Goal: Task Accomplishment & Management: Manage account settings

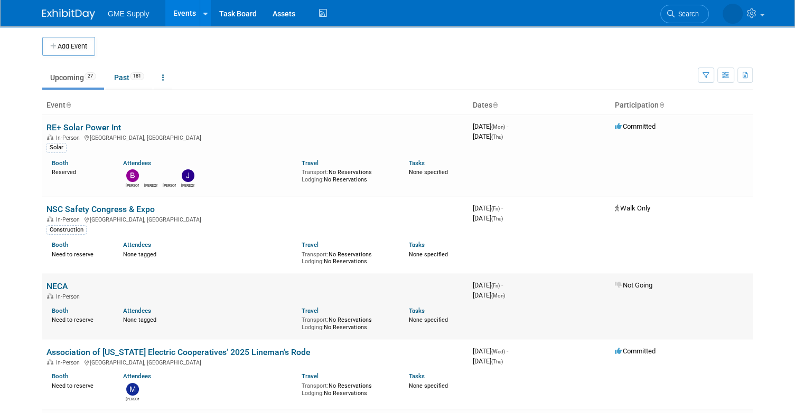
scroll to position [202, 0]
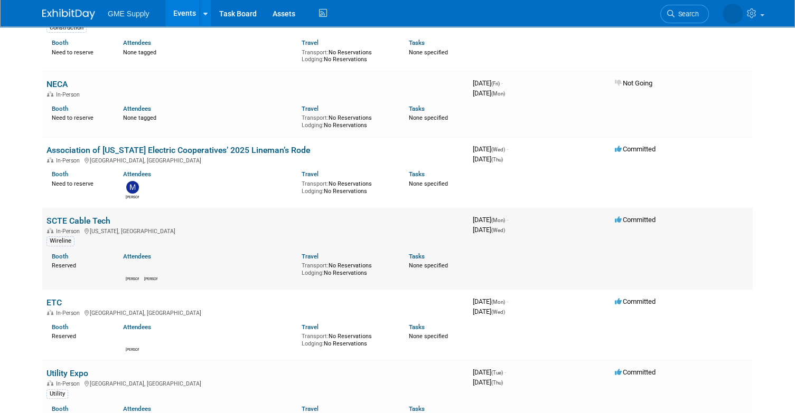
click at [73, 217] on link "SCTE Cable Tech" at bounding box center [78, 221] width 64 height 10
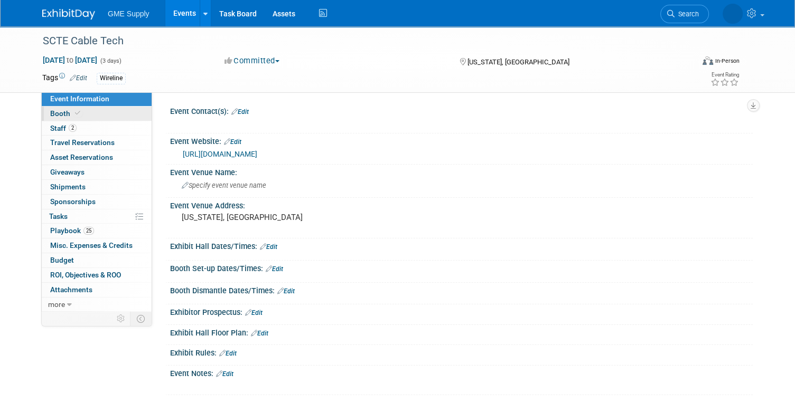
click at [62, 112] on span "Booth" at bounding box center [66, 113] width 32 height 8
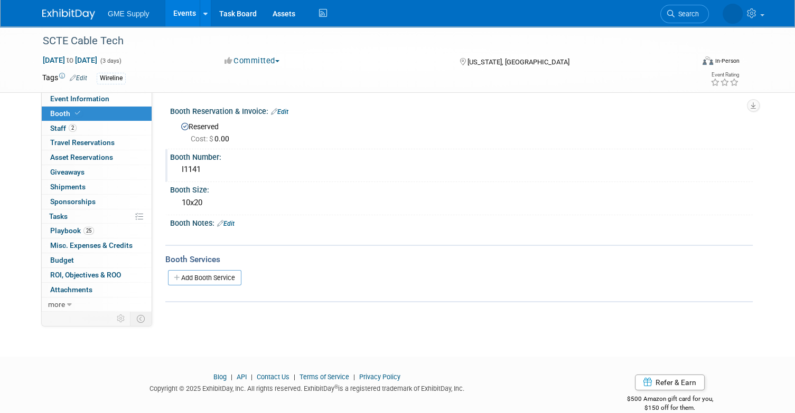
click at [191, 170] on div "I1141" at bounding box center [461, 170] width 567 height 16
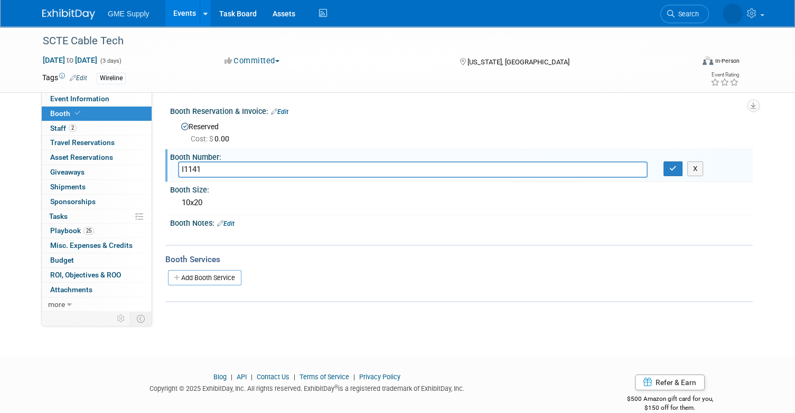
click at [191, 170] on input "I1141" at bounding box center [412, 170] width 469 height 16
click at [344, 188] on div "Booth Size:" at bounding box center [461, 188] width 582 height 13
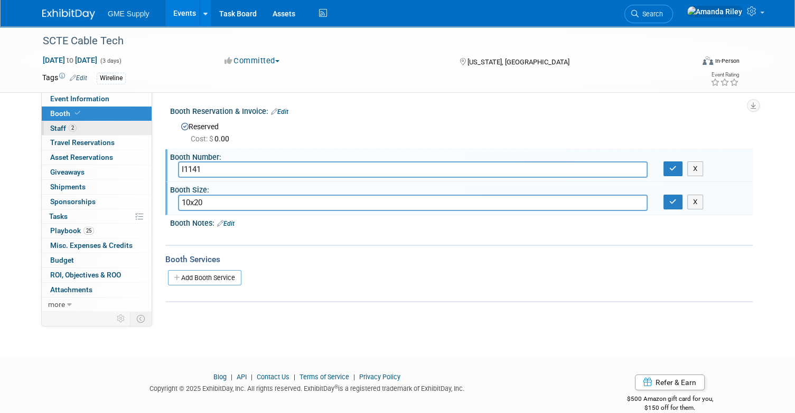
click at [70, 126] on span "2" at bounding box center [73, 128] width 8 height 8
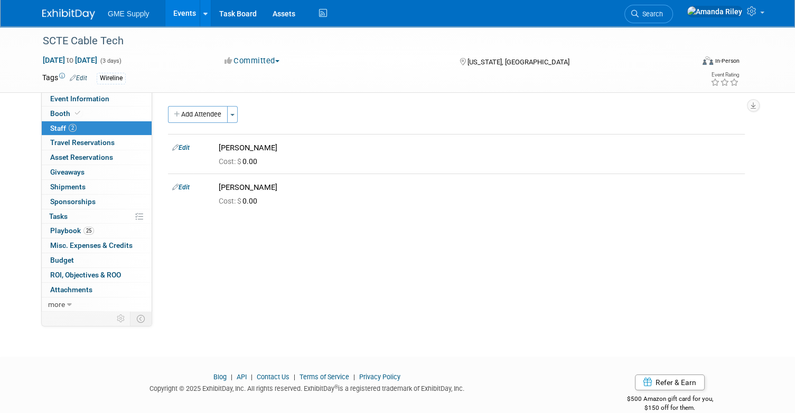
click at [194, 114] on button "Add Attendee" at bounding box center [198, 114] width 60 height 17
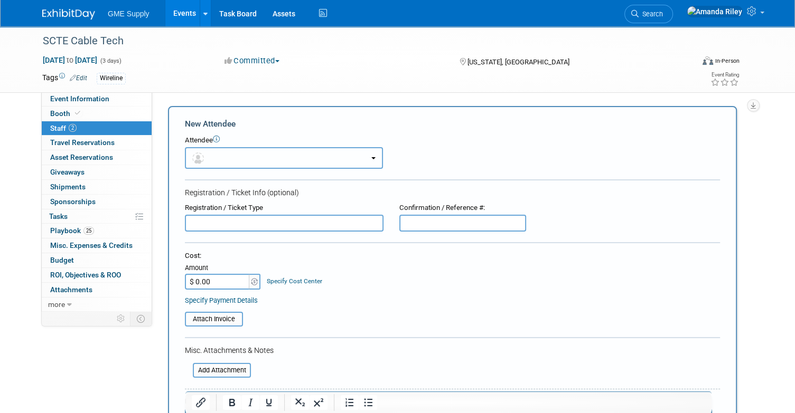
click at [219, 163] on button "button" at bounding box center [284, 158] width 198 height 22
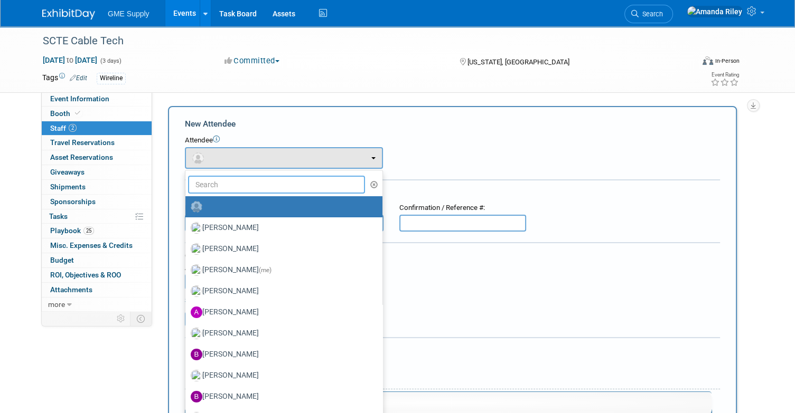
click at [224, 181] on input "text" at bounding box center [276, 185] width 177 height 18
type input "tod"
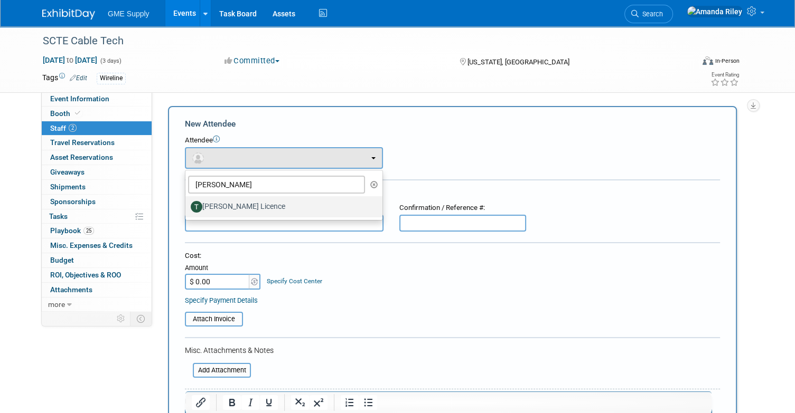
click at [226, 212] on label "Todd Licence" at bounding box center [281, 207] width 181 height 17
click at [187, 209] on input "Todd Licence" at bounding box center [183, 205] width 7 height 7
select select "ecb1f5b9-ff10-4f58-b62a-b1c0c514a0af"
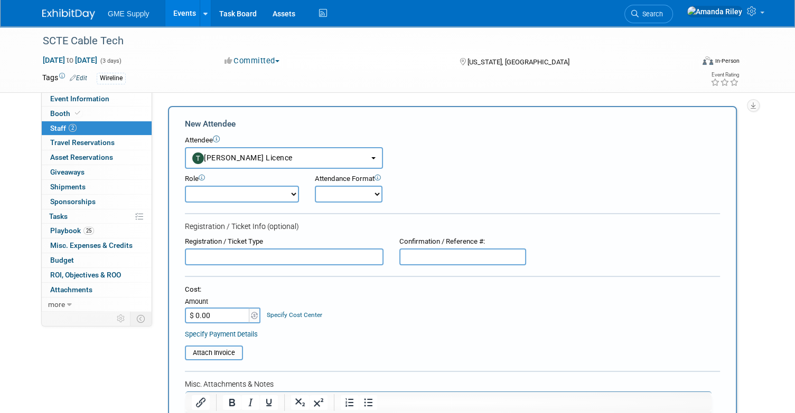
click at [279, 190] on select "Demonstrator Host Marketing Planner Presenter Product Lead Sales Representative" at bounding box center [242, 194] width 114 height 17
select select "200"
click at [185, 186] on select "Demonstrator Host Marketing Planner Presenter Product Lead Sales Representative" at bounding box center [242, 194] width 114 height 17
click at [374, 192] on select "Onsite Remote" at bounding box center [349, 194] width 68 height 17
select select "1"
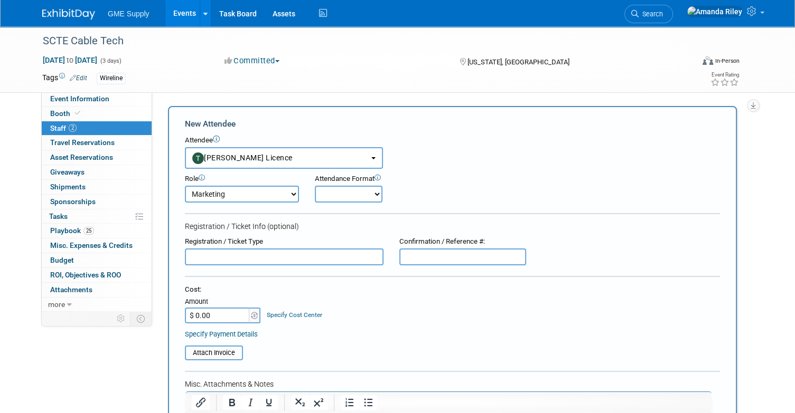
click at [315, 186] on select "Onsite Remote" at bounding box center [349, 194] width 68 height 17
click at [364, 340] on div "Attach Invoice" at bounding box center [452, 350] width 535 height 22
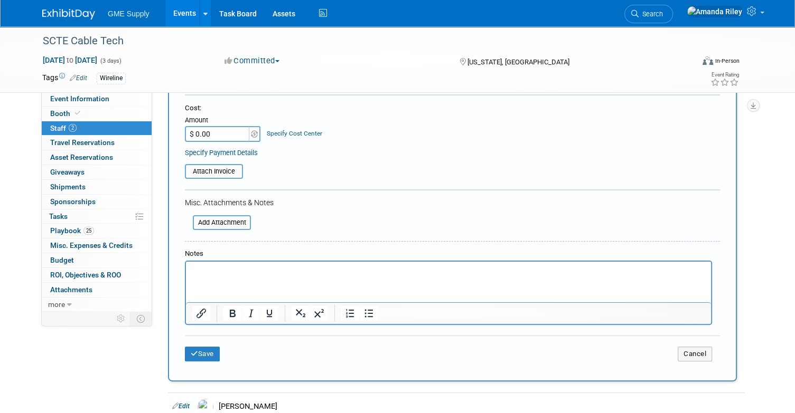
scroll to position [183, 0]
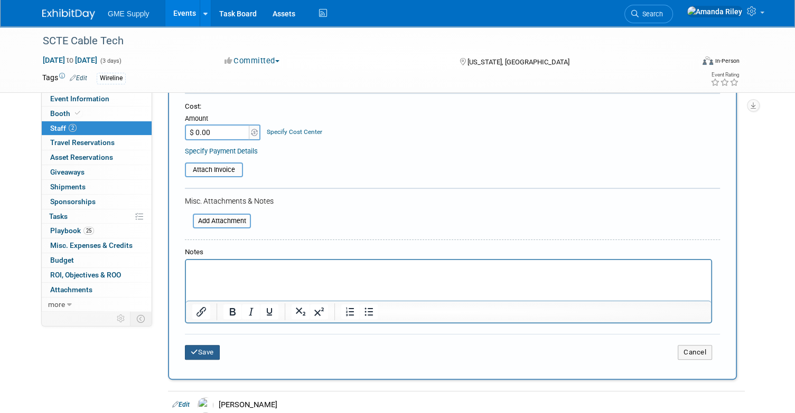
click at [208, 346] on button "Save" at bounding box center [202, 352] width 35 height 15
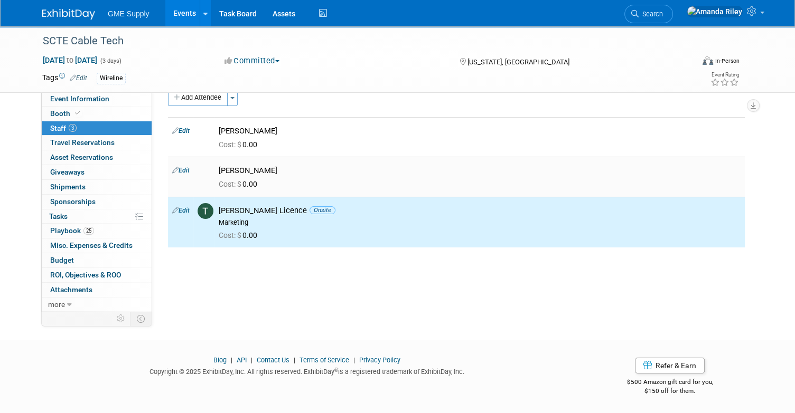
scroll to position [0, 0]
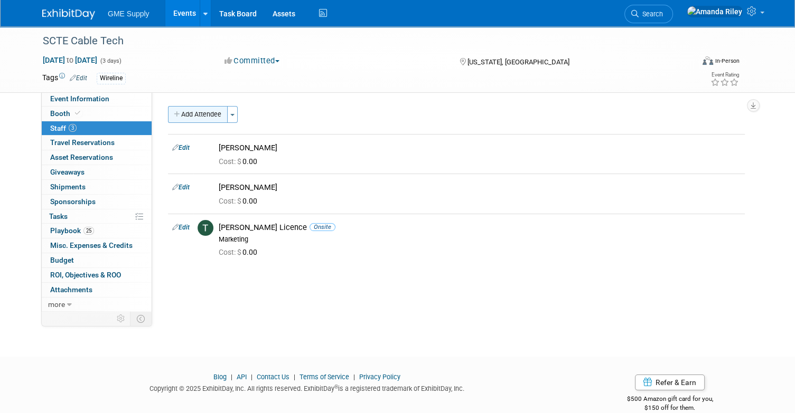
click at [206, 110] on button "Add Attendee" at bounding box center [198, 114] width 60 height 17
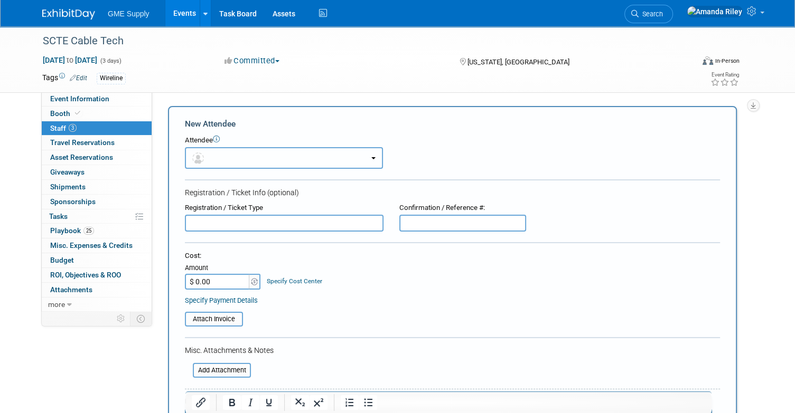
click at [209, 156] on button "button" at bounding box center [284, 158] width 198 height 22
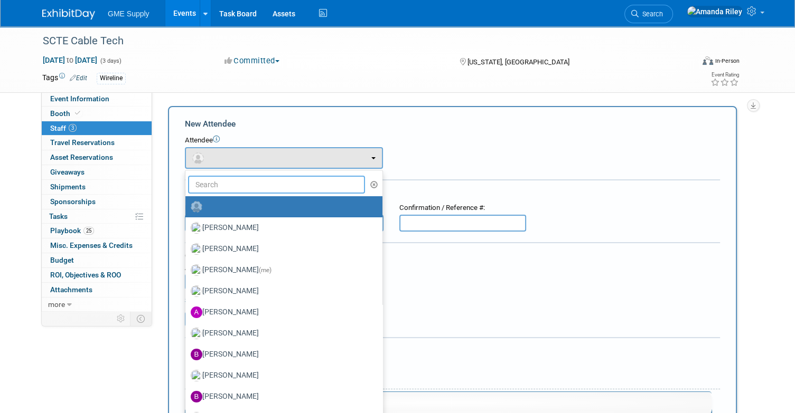
click at [213, 183] on input "text" at bounding box center [276, 185] width 177 height 18
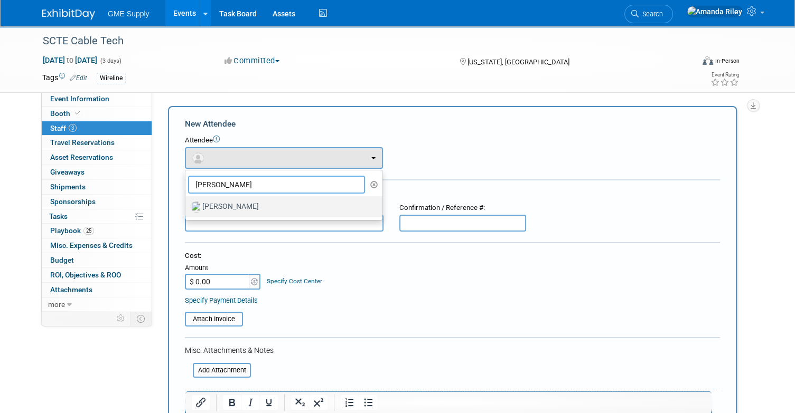
type input "dave"
click at [223, 211] on label "Dave Coble" at bounding box center [281, 207] width 181 height 17
click at [187, 209] on input "Dave Coble" at bounding box center [183, 205] width 7 height 7
select select "c530162e-f1ce-4989-b195-7e1ec0823056"
select select "2"
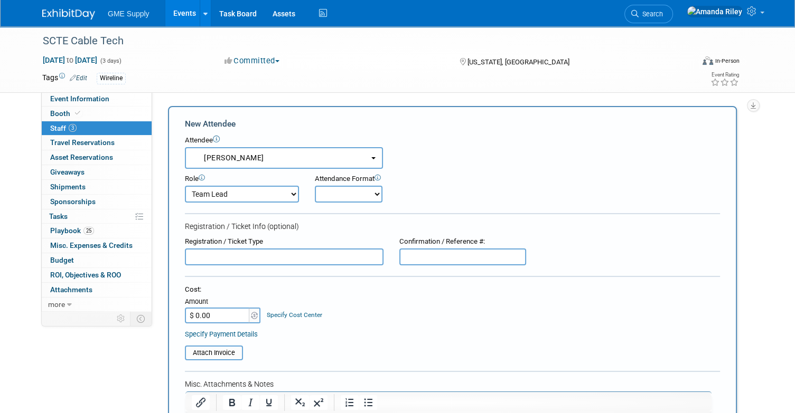
click at [338, 196] on select "Onsite Remote" at bounding box center [349, 194] width 68 height 17
select select "1"
click at [315, 186] on select "Onsite Remote" at bounding box center [349, 194] width 68 height 17
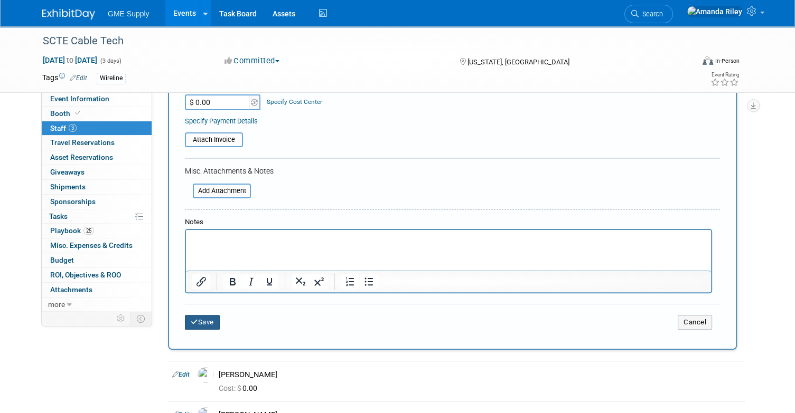
click at [209, 316] on button "Save" at bounding box center [202, 322] width 35 height 15
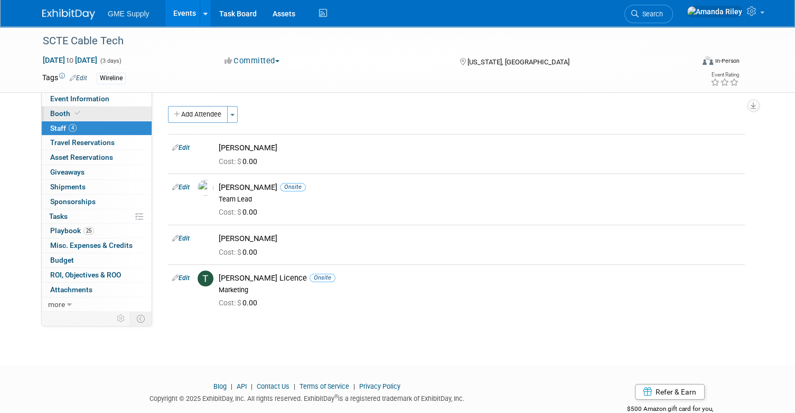
click at [63, 112] on span "Booth" at bounding box center [66, 113] width 32 height 8
